Goal: Information Seeking & Learning: Learn about a topic

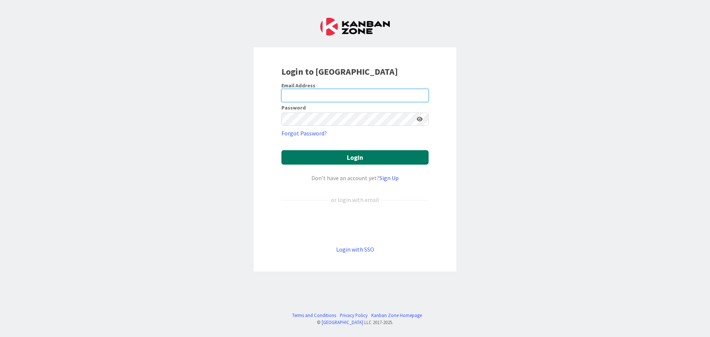
type input "[EMAIL_ADDRESS][DOMAIN_NAME]"
click at [354, 163] on button "Login" at bounding box center [354, 157] width 147 height 14
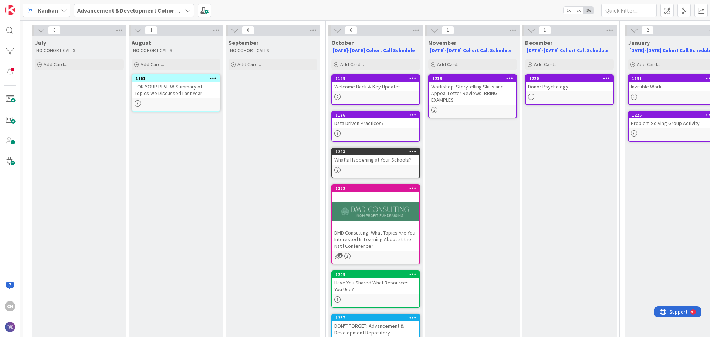
scroll to position [111, 0]
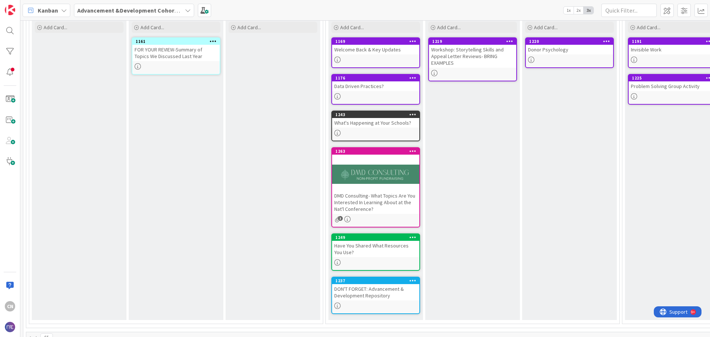
click at [373, 177] on div at bounding box center [375, 173] width 87 height 33
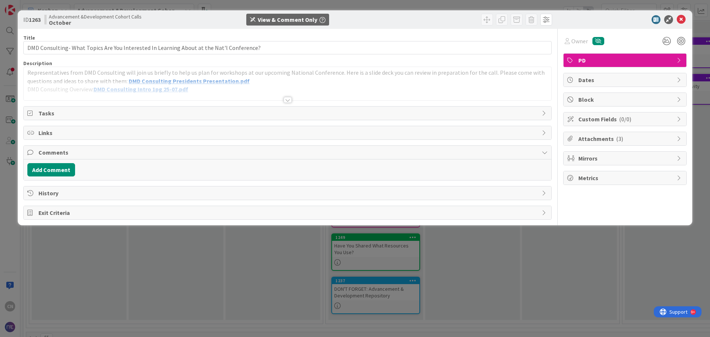
click at [286, 98] on div at bounding box center [287, 100] width 8 height 6
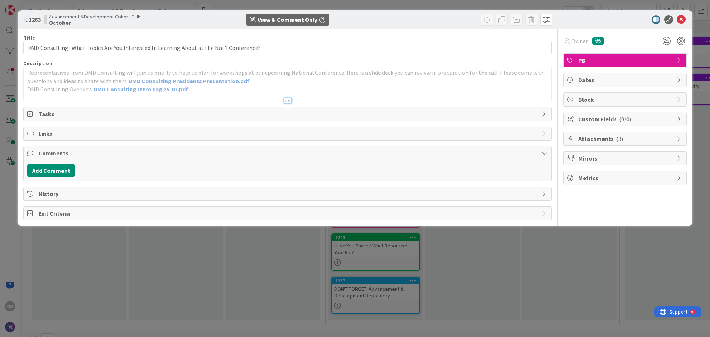
click at [228, 83] on span "DMD Consulting Presidents Presentation.pdf" at bounding box center [189, 80] width 121 height 7
click at [680, 20] on icon at bounding box center [680, 19] width 9 height 9
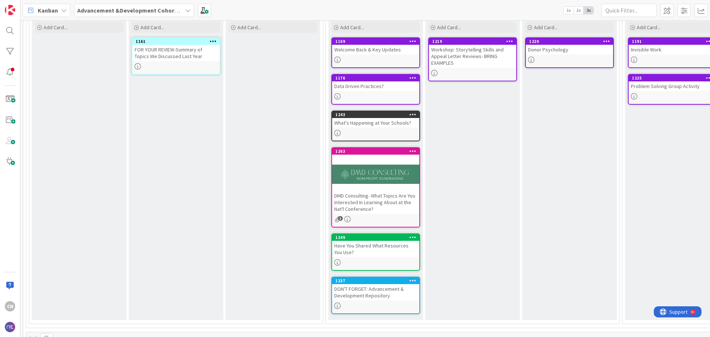
click at [371, 57] on div at bounding box center [375, 60] width 87 height 6
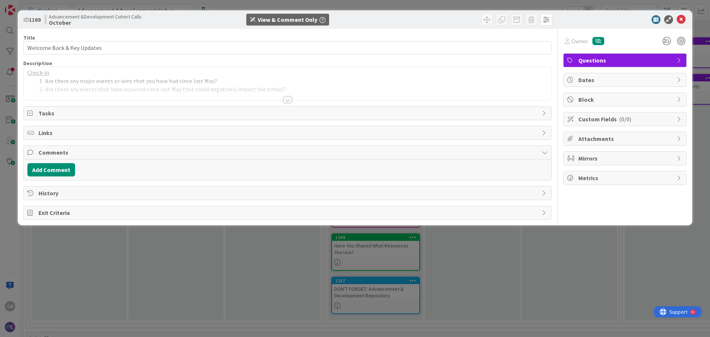
click at [287, 99] on div at bounding box center [287, 100] width 8 height 6
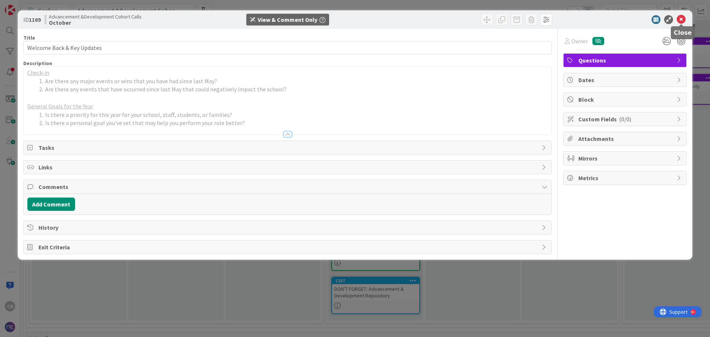
click at [681, 18] on icon at bounding box center [680, 19] width 9 height 9
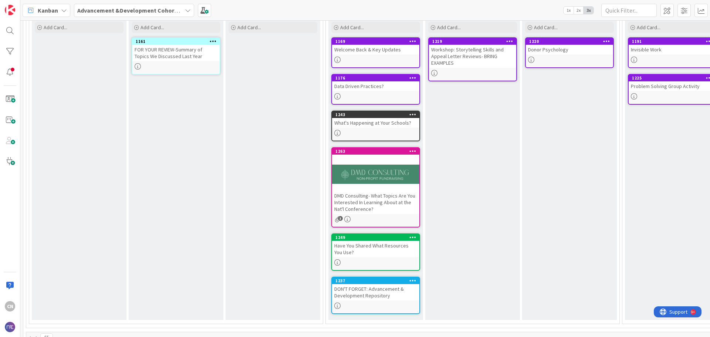
click at [364, 248] on div "Have You Shared What Resources You Use?" at bounding box center [375, 249] width 87 height 16
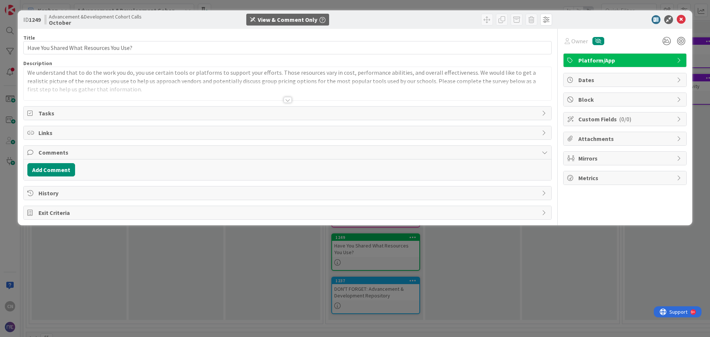
click at [284, 99] on div at bounding box center [287, 100] width 8 height 6
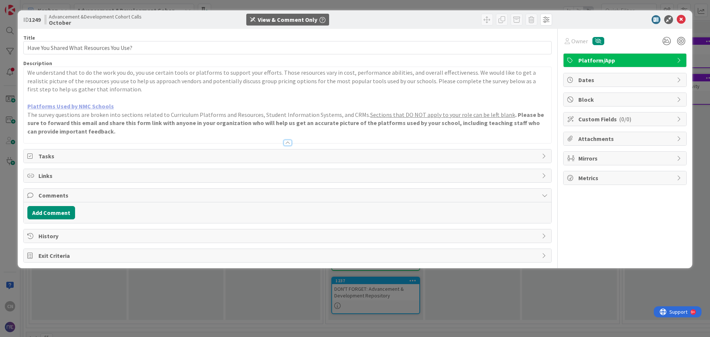
click at [67, 106] on link "Platforms Used by NMC Schools" at bounding box center [70, 105] width 86 height 7
click at [682, 18] on icon at bounding box center [680, 19] width 9 height 9
